Goal: Check status: Check status

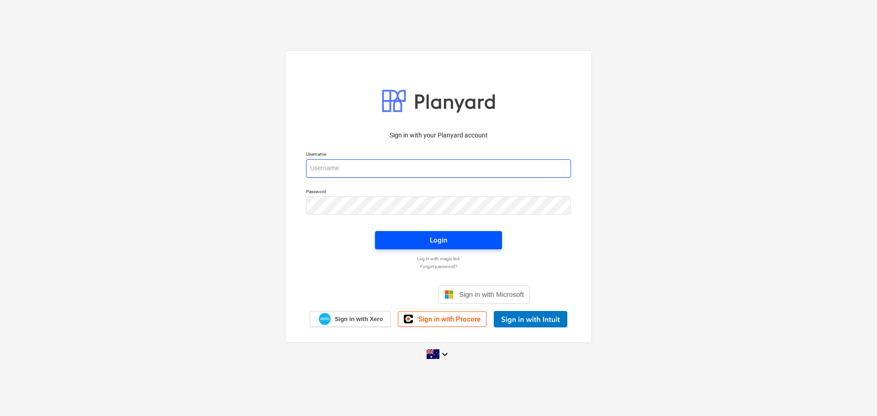
type input "[EMAIL_ADDRESS][DOMAIN_NAME]"
click at [444, 244] on div "Login" at bounding box center [438, 240] width 17 height 12
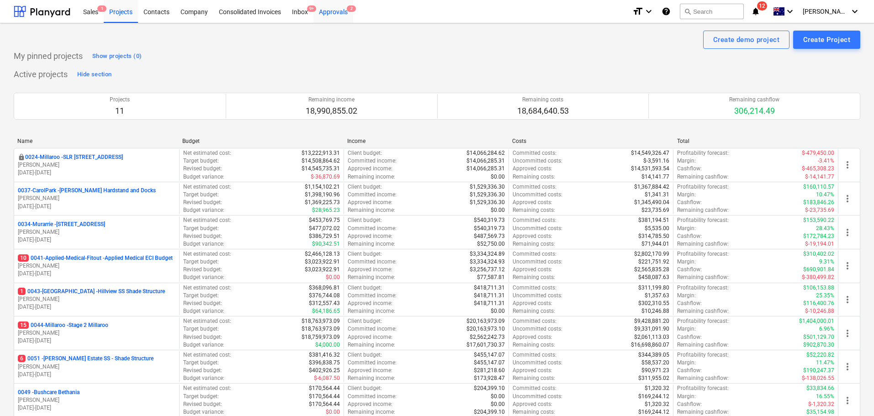
click at [336, 13] on div "Approvals 2" at bounding box center [333, 11] width 40 height 23
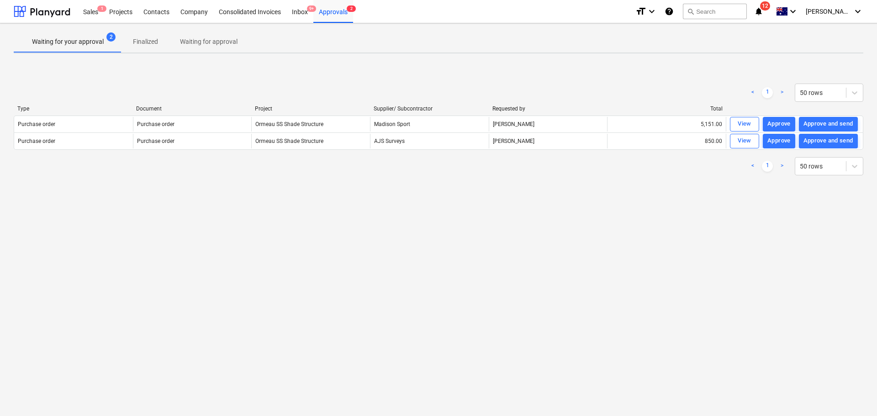
click at [739, 123] on div "View" at bounding box center [745, 124] width 14 height 11
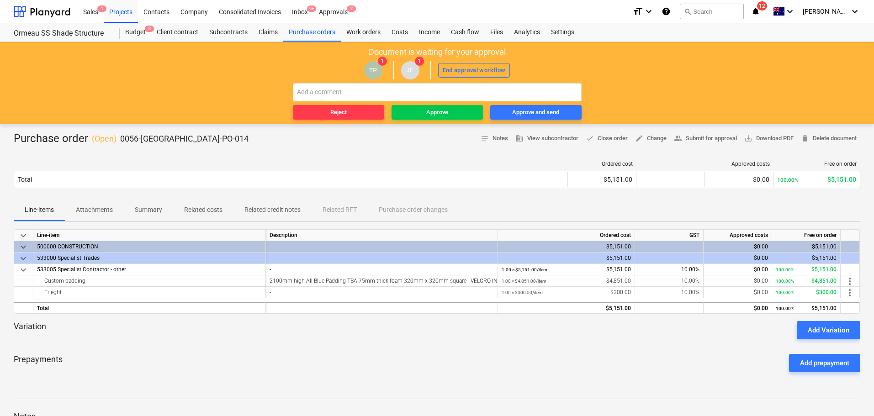
click at [103, 214] on p "Attachments" at bounding box center [94, 210] width 37 height 10
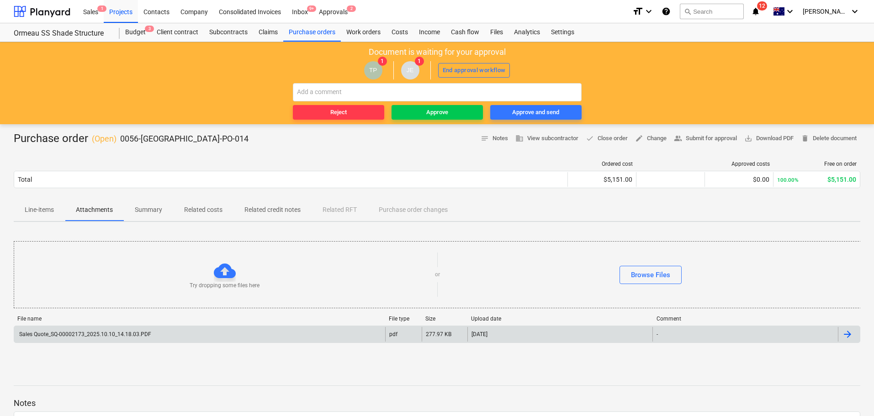
click at [66, 333] on div "Sales Quote_SQ-00002173_2025.10.10_14.18.03.PDF" at bounding box center [84, 334] width 133 height 6
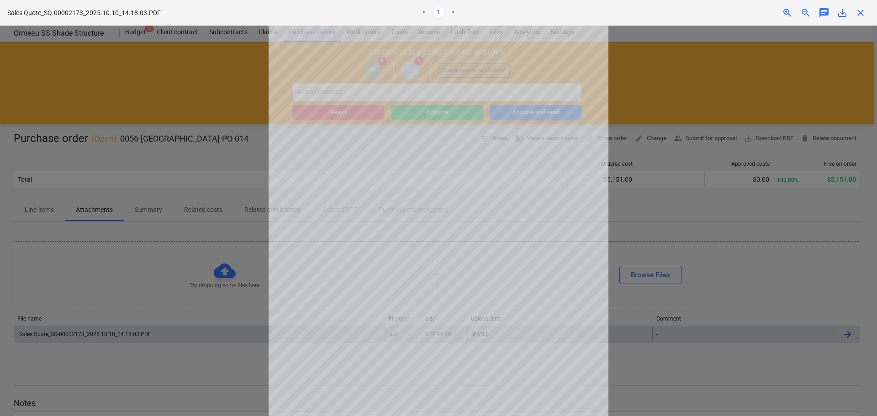
drag, startPoint x: 759, startPoint y: 312, endPoint x: 722, endPoint y: 239, distance: 81.5
click at [759, 312] on div at bounding box center [438, 221] width 877 height 391
click at [858, 17] on span "close" at bounding box center [860, 12] width 11 height 11
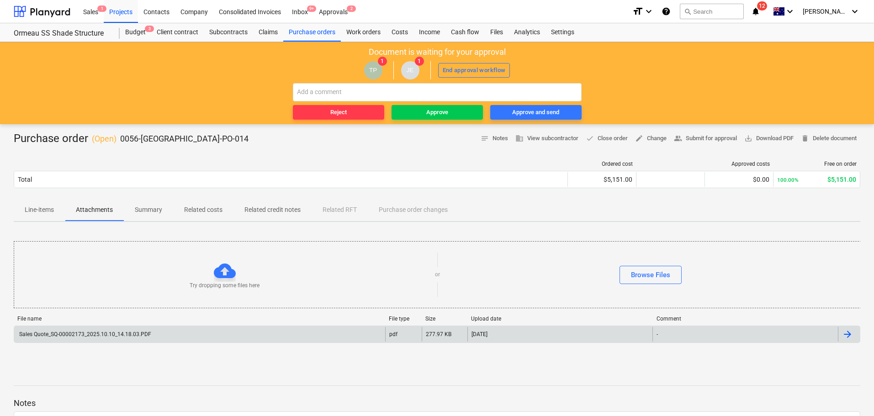
click at [35, 210] on p "Line-items" at bounding box center [39, 210] width 29 height 10
